Goal: Navigation & Orientation: Find specific page/section

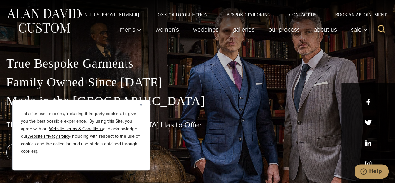
click at [140, 104] on img "Close" at bounding box center [141, 105] width 3 height 3
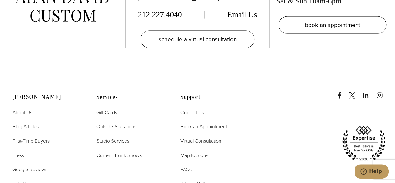
scroll to position [3052, 0]
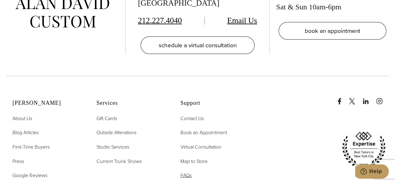
click at [189, 171] on span "FAQs" at bounding box center [185, 174] width 11 height 7
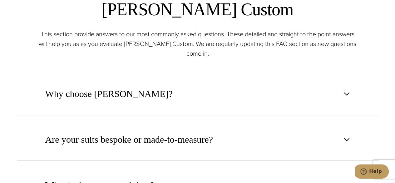
scroll to position [241, 0]
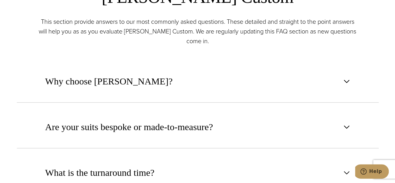
click at [347, 83] on span "button" at bounding box center [346, 80] width 7 height 7
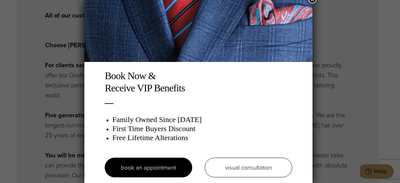
scroll to position [0, 0]
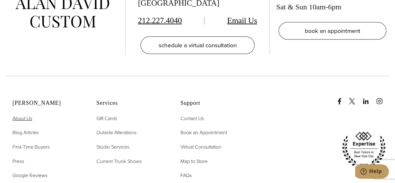
click at [24, 115] on span "About Us" at bounding box center [22, 118] width 20 height 7
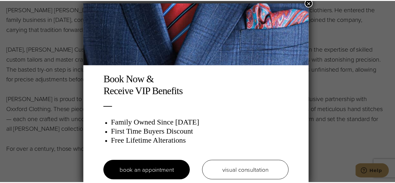
scroll to position [3, 0]
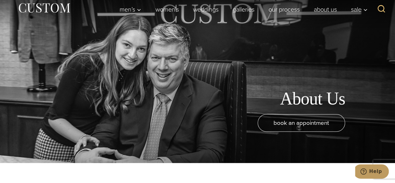
scroll to position [0, 0]
